Goal: Navigation & Orientation: Find specific page/section

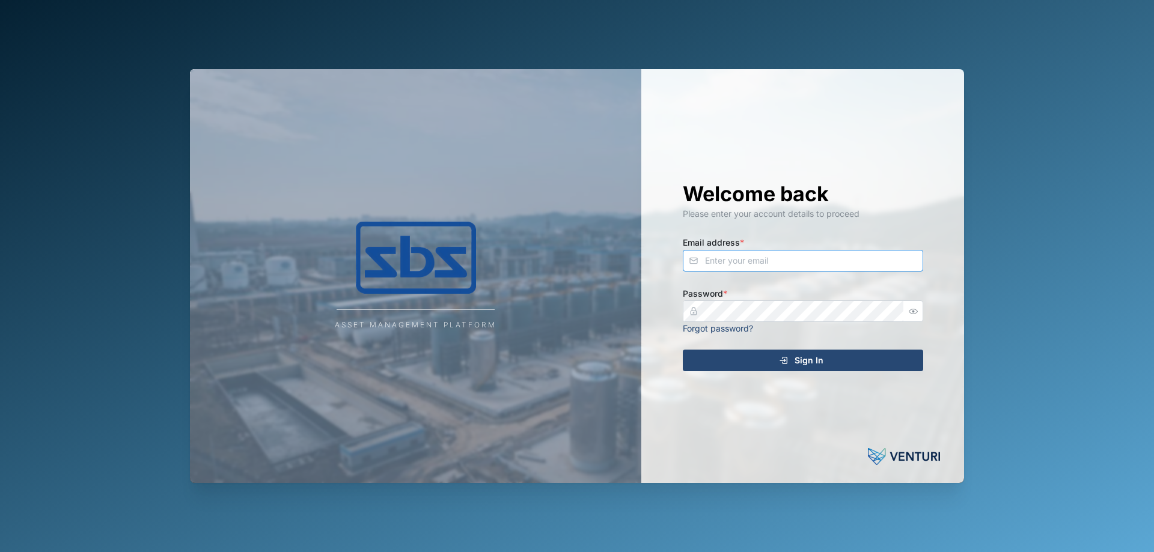
click at [749, 261] on input "Email address *" at bounding box center [803, 261] width 240 height 22
type input "[PERSON_NAME][EMAIL_ADDRESS][DOMAIN_NAME]"
click at [718, 357] on div "Sign In" at bounding box center [800, 360] width 221 height 20
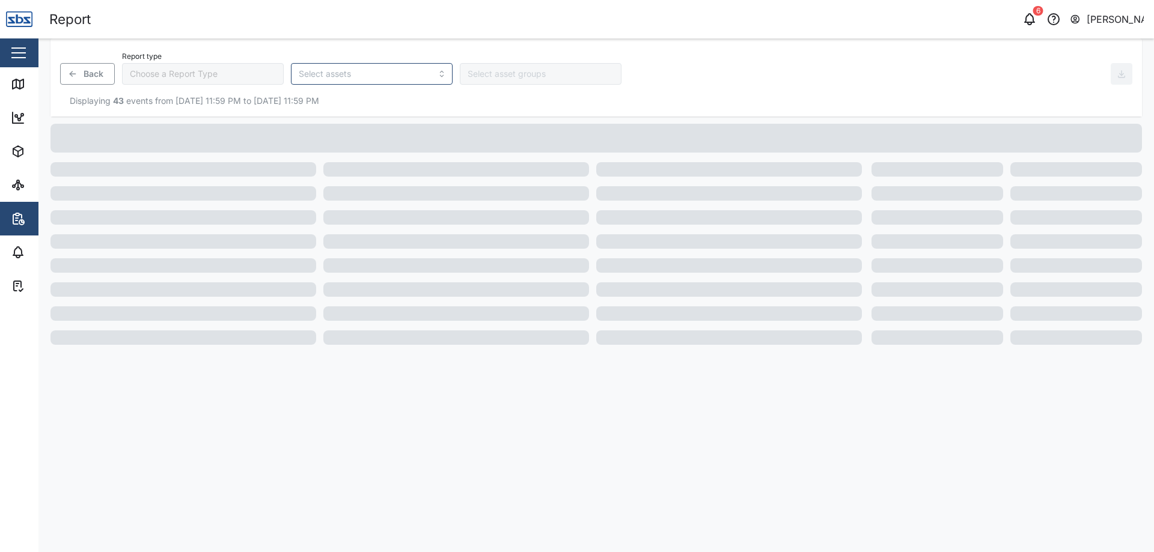
type input "Trip History"
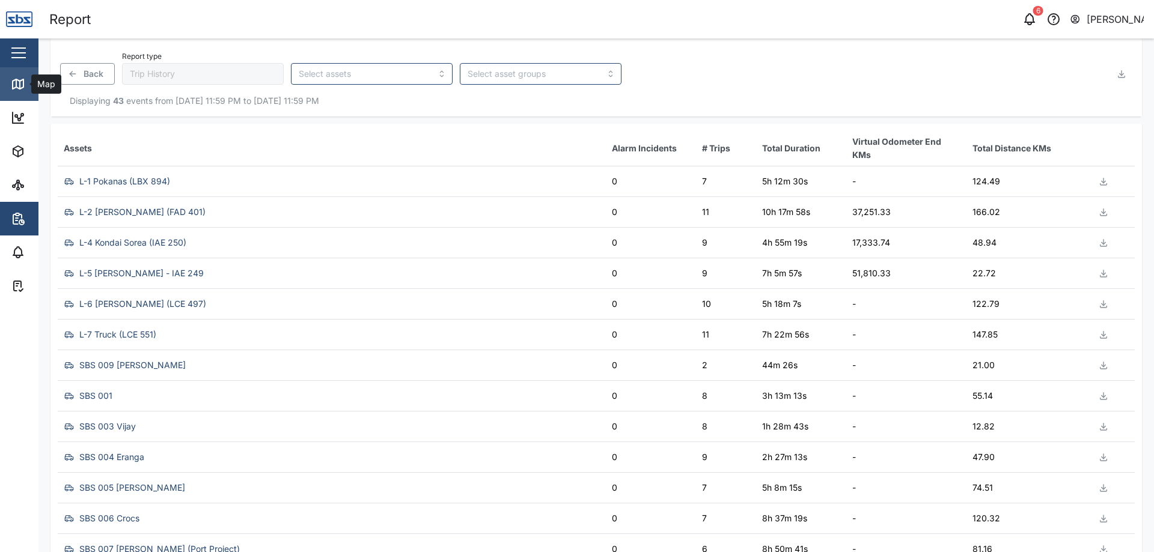
click at [19, 84] on icon at bounding box center [18, 84] width 14 height 14
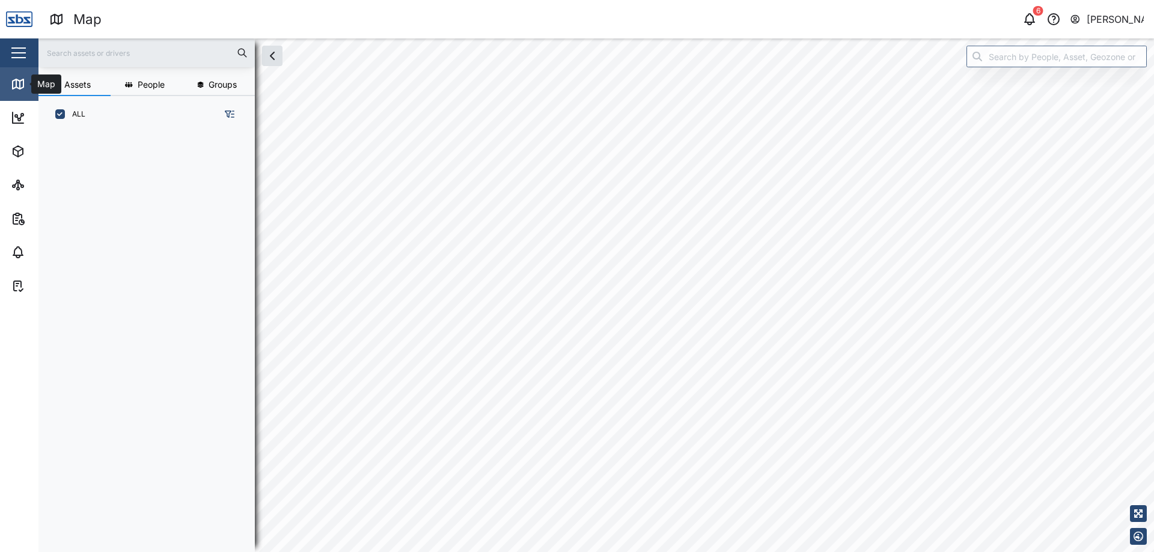
scroll to position [405, 188]
